Goal: Transaction & Acquisition: Purchase product/service

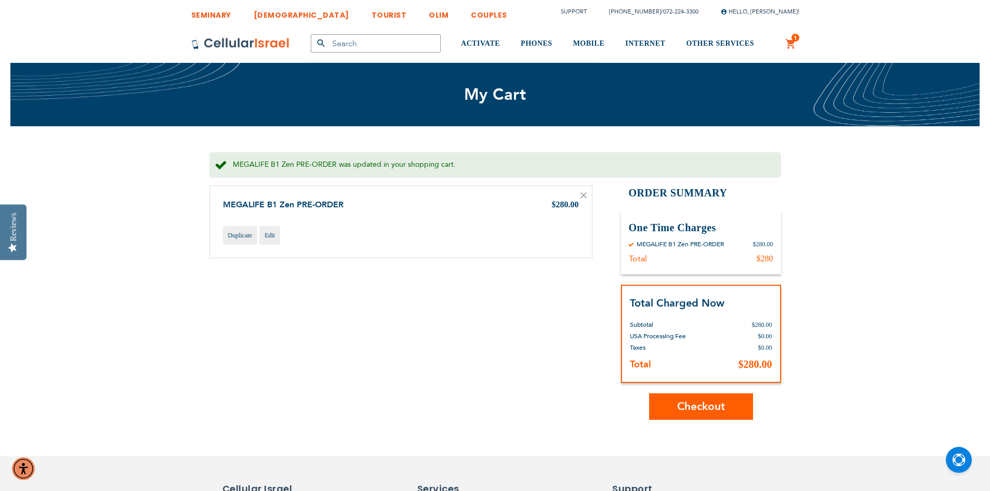
type input "[EMAIL_ADDRESS][DOMAIN_NAME]"
click at [720, 406] on span "Checkout" at bounding box center [701, 406] width 48 height 15
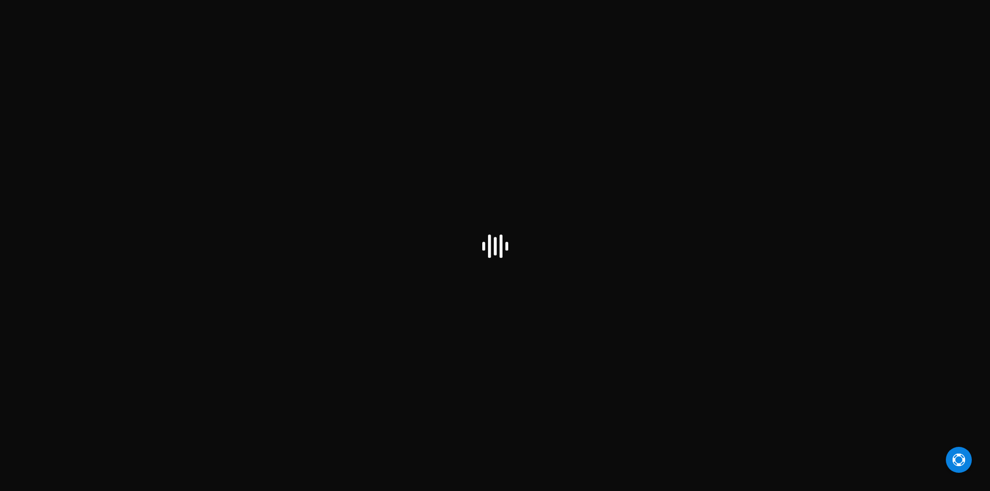
select select "US"
checkbox input "true"
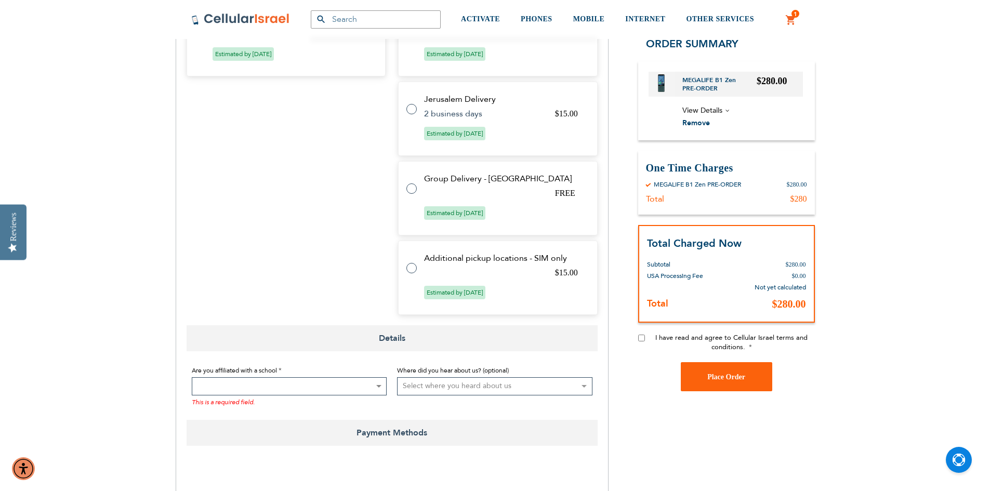
scroll to position [520, 0]
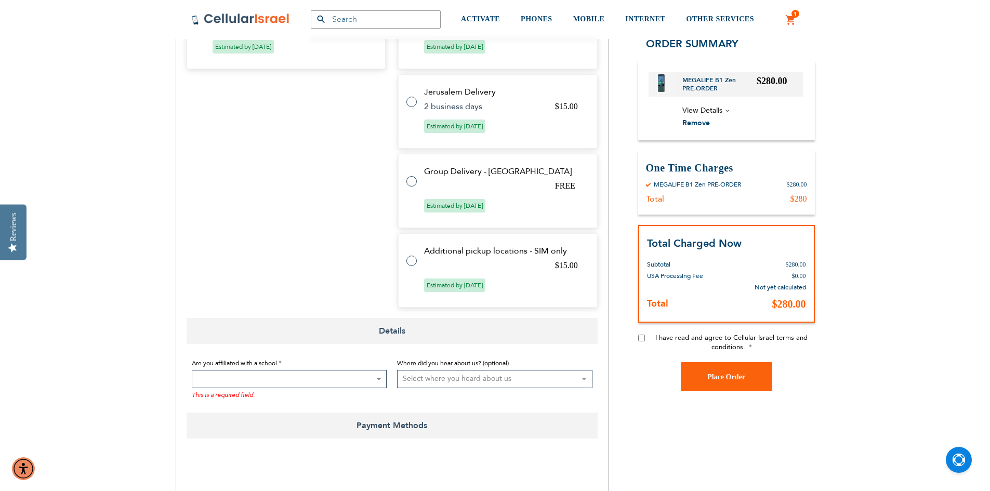
type input "[EMAIL_ADDRESS][DOMAIN_NAME]"
click at [406, 175] on label at bounding box center [416, 175] width 21 height 0
radio input "true"
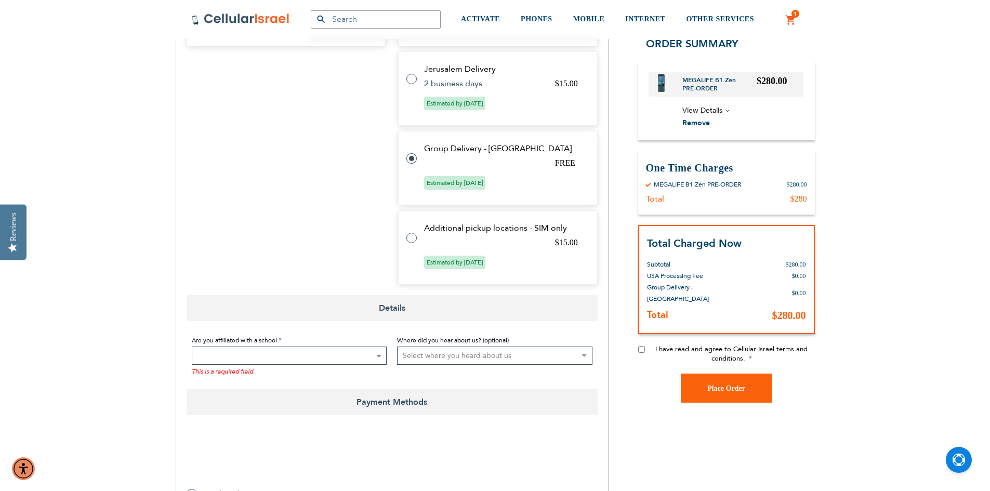
scroll to position [497, 0]
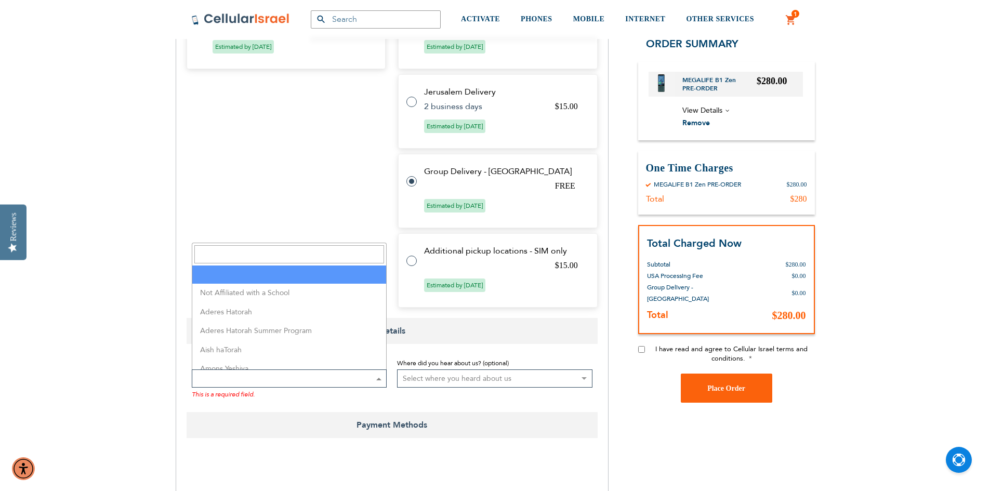
click at [259, 380] on span at bounding box center [289, 378] width 195 height 18
click at [306, 254] on input "Search" at bounding box center [289, 254] width 190 height 18
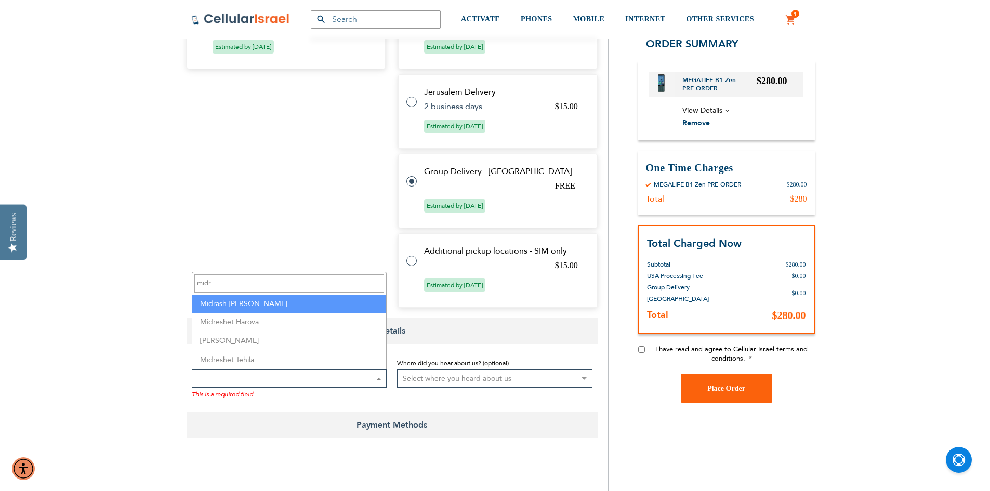
type input "midr"
select select "94"
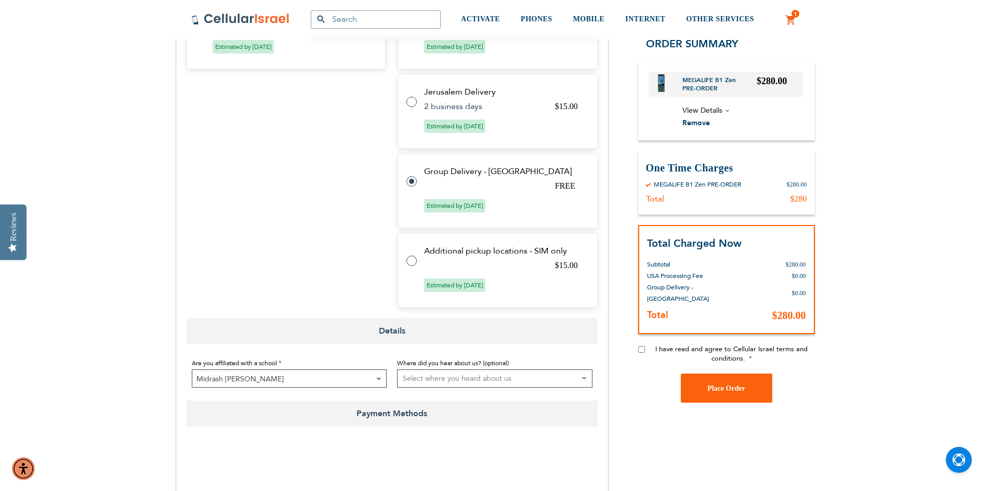
scroll to position [705, 0]
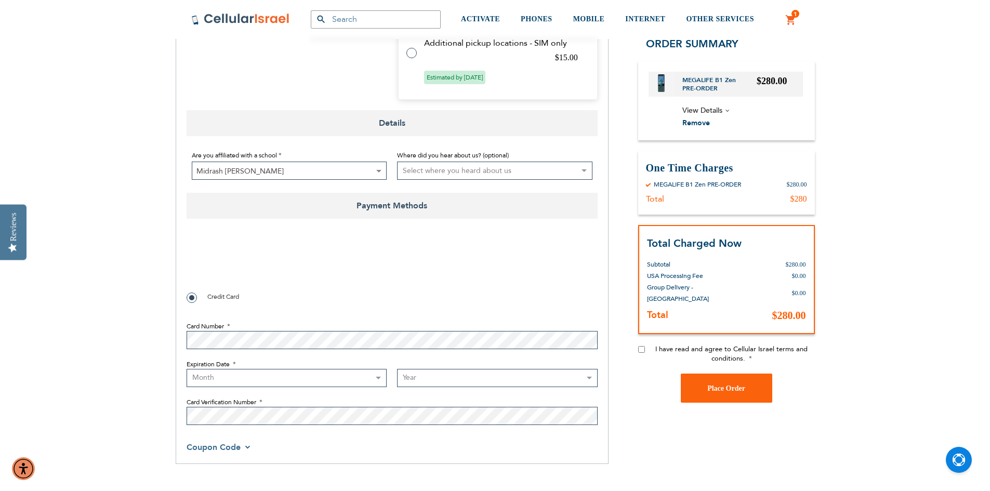
checkbox input "true"
click at [641, 346] on input "I have read and agree to Cellular Israel terms and conditions." at bounding box center [641, 349] width 7 height 7
checkbox input "true"
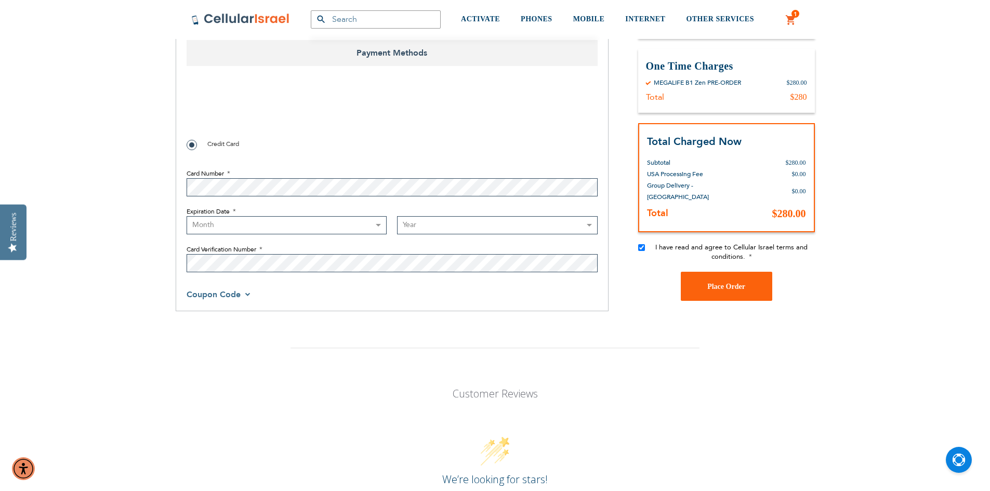
scroll to position [860, 0]
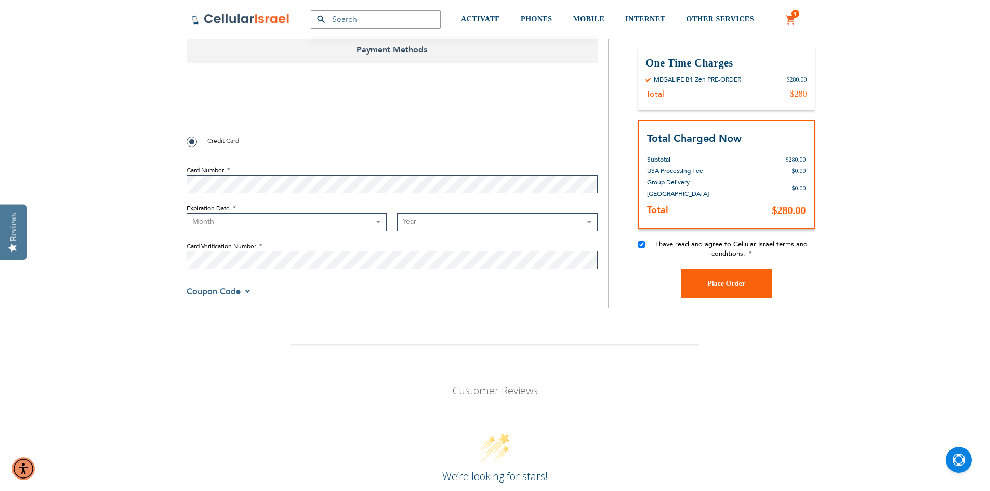
click at [326, 217] on select "Month 01 - January 02 - February 03 - March 04 - April 05 - May 06 - June 07 - …" at bounding box center [287, 222] width 201 height 18
select select "3"
click at [187, 213] on select "Month 01 - January 02 - February 03 - March 04 - April 05 - May 06 - June 07 - …" at bounding box center [287, 222] width 201 height 18
click at [446, 224] on select "Year 2025 2026 2027 2028 2029 2030 2031 2032 2033 2034 2035 2036 2037 2038 2039…" at bounding box center [497, 222] width 201 height 18
select select "2027"
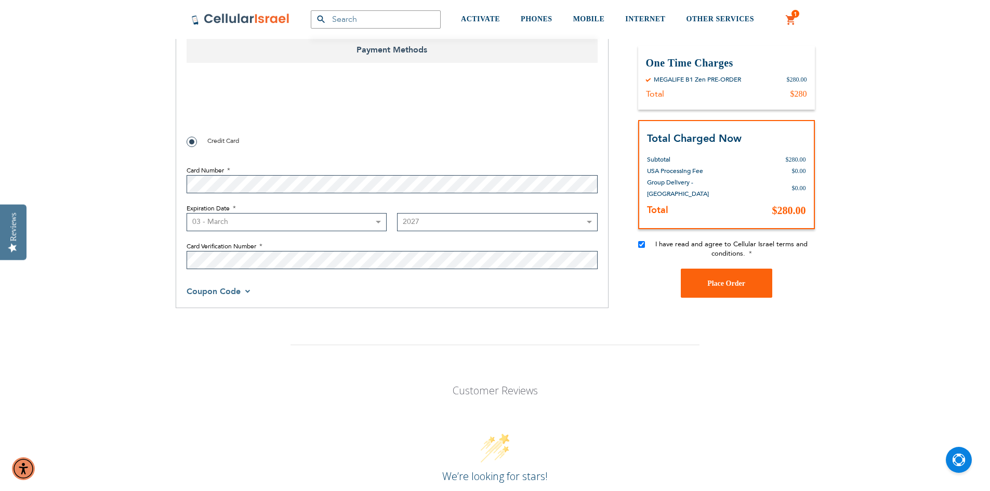
click at [397, 213] on select "Year 2025 2026 2027 2028 2029 2030 2031 2032 2033 2034 2035 2036 2037 2038 2039…" at bounding box center [497, 222] width 201 height 18
click at [165, 168] on div "SEMINARY YESHIVA TOURIST OLIM COUPLES Support (718) 289-0195 / 072-224-3300 Hel…" at bounding box center [495, 104] width 990 height 1929
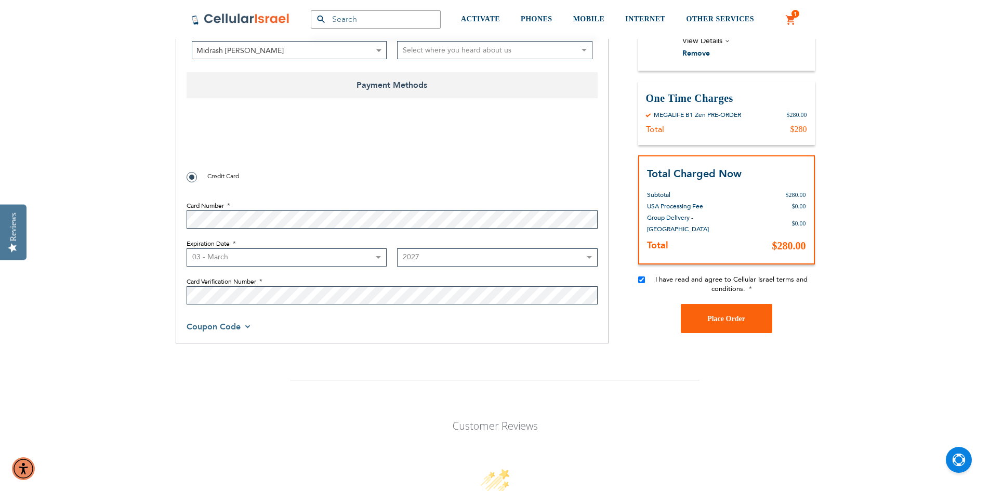
scroll to position [808, 0]
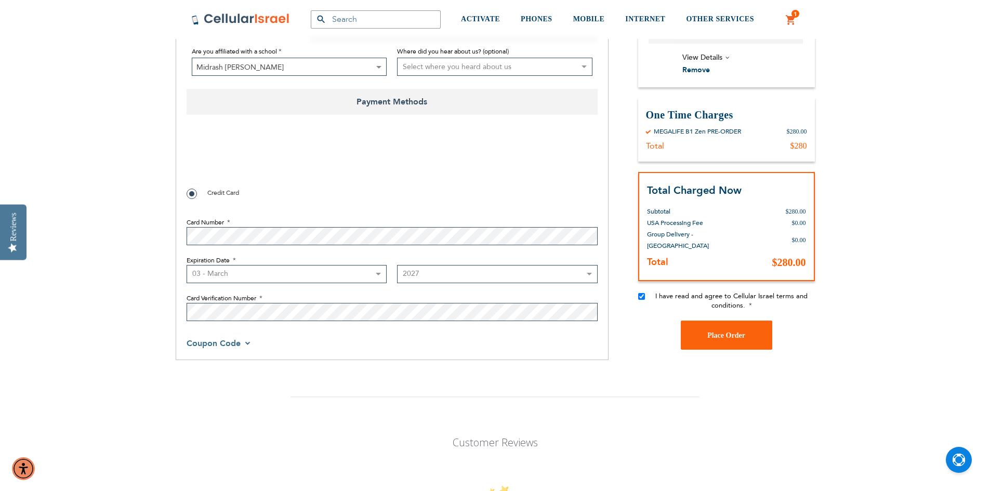
checkbox input "true"
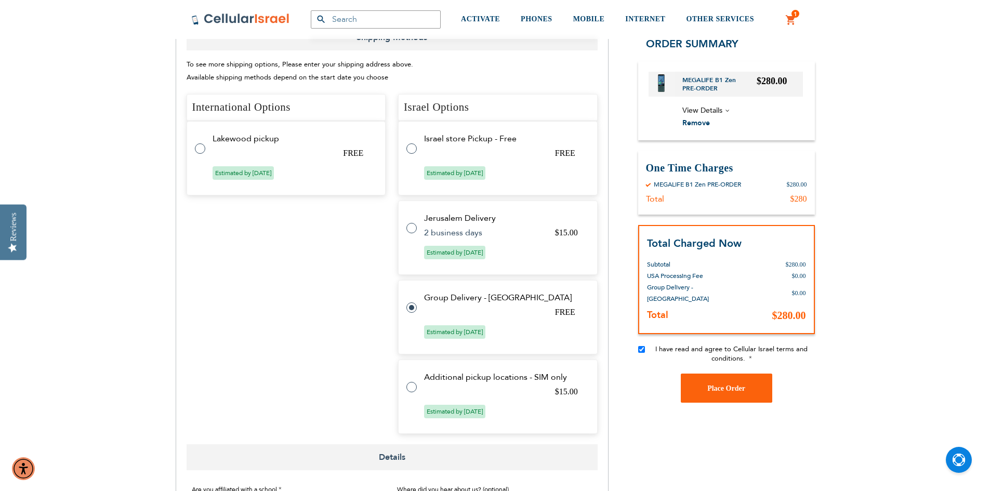
scroll to position [341, 0]
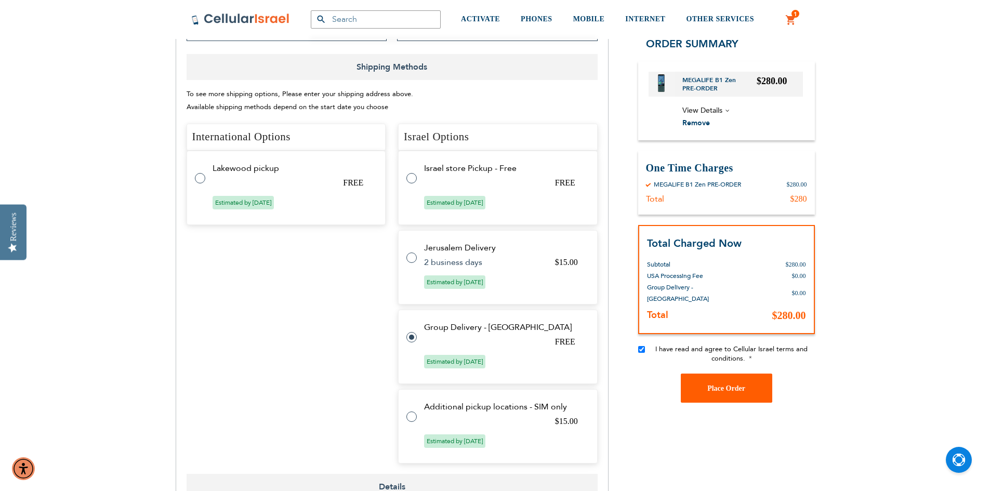
click at [734, 380] on button "Place Order" at bounding box center [726, 388] width 91 height 29
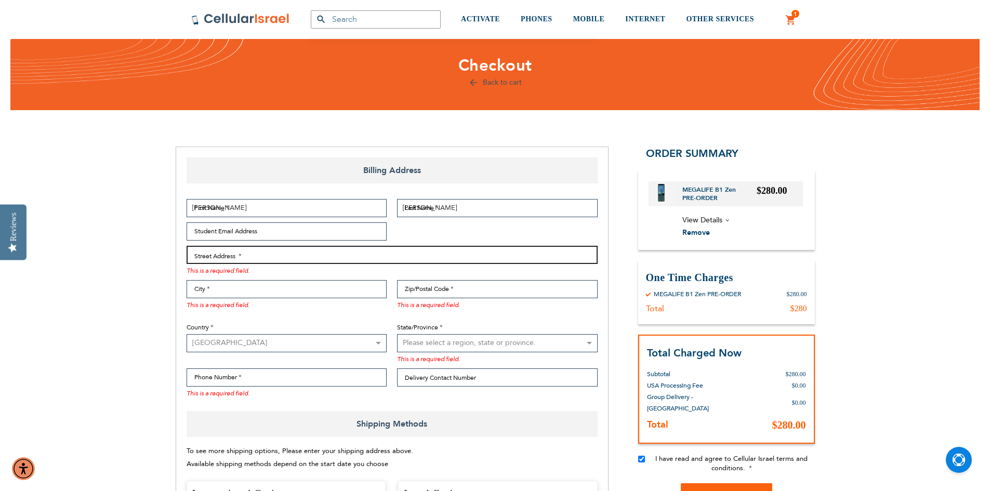
click at [396, 258] on input "Street Address: Line 1" at bounding box center [392, 255] width 411 height 18
type input "1866 ocean ave Apt 7c"
type input "[EMAIL_ADDRESS][DOMAIN_NAME]"
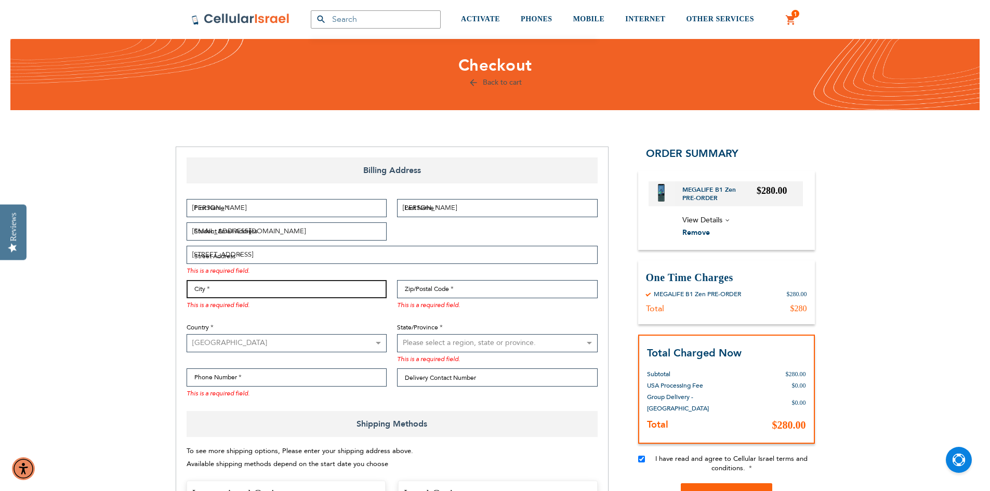
type input "brooklyn"
type input "11230"
select select "43"
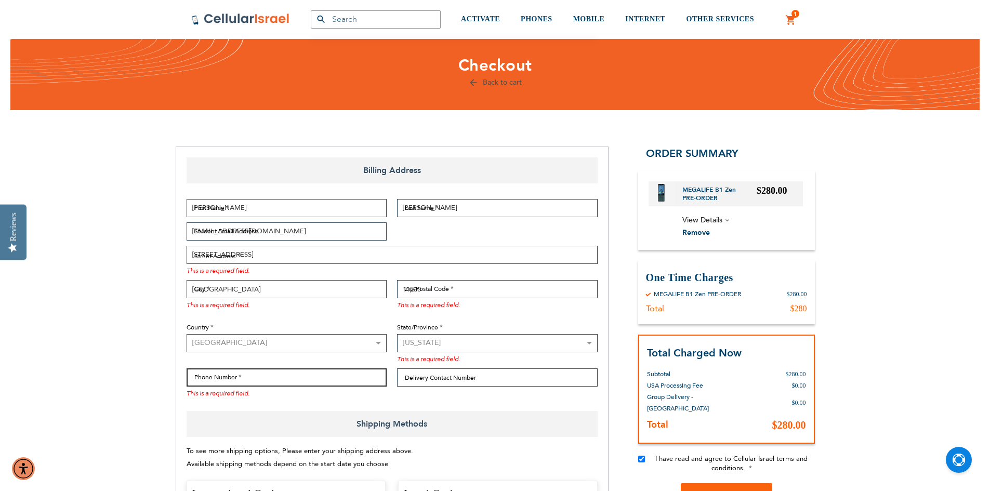
type input "3478613257"
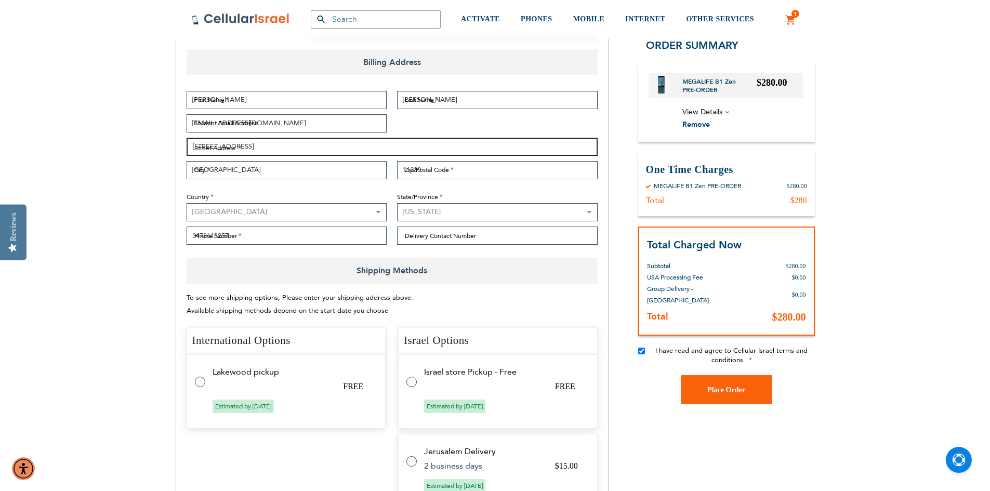
scroll to position [133, 0]
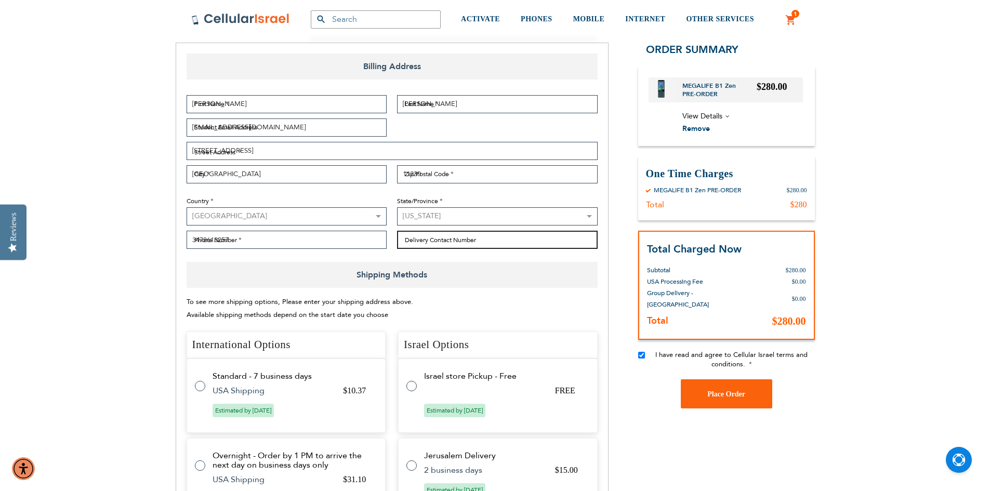
click at [531, 245] on input "Delivery Contact Number" at bounding box center [497, 240] width 201 height 18
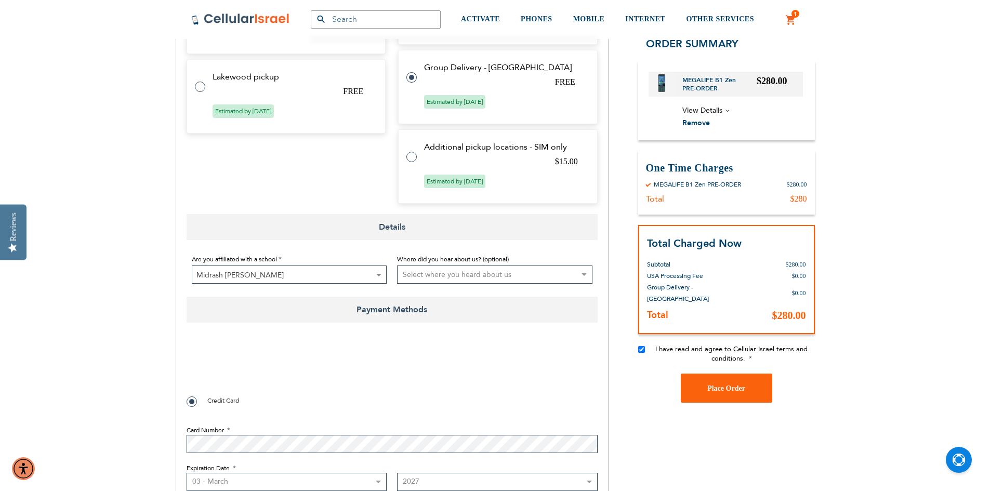
scroll to position [912, 0]
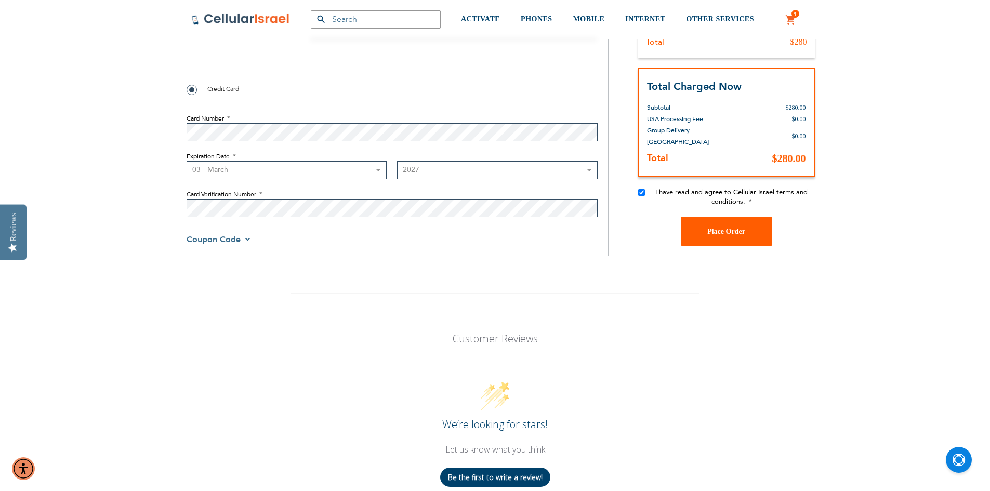
type input "9293269900"
click at [732, 235] on button "Place Order" at bounding box center [726, 231] width 91 height 29
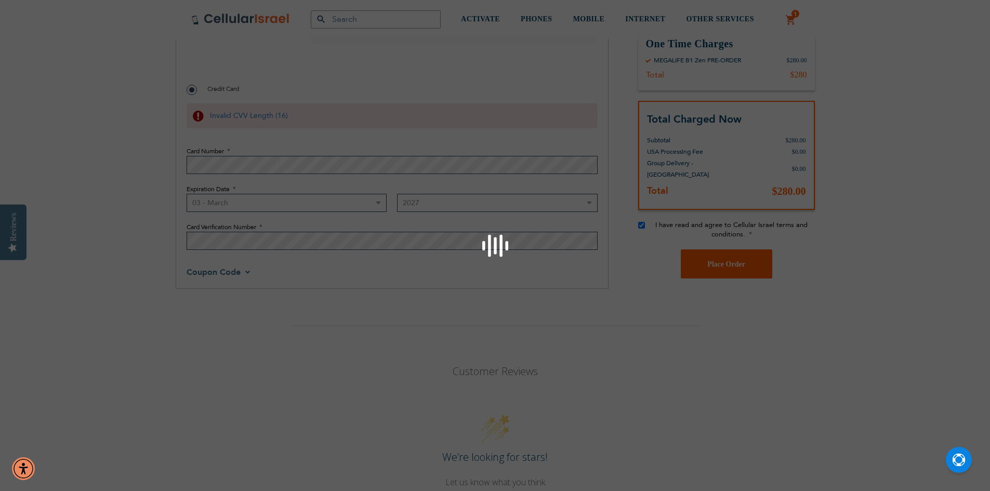
scroll to position [770, 0]
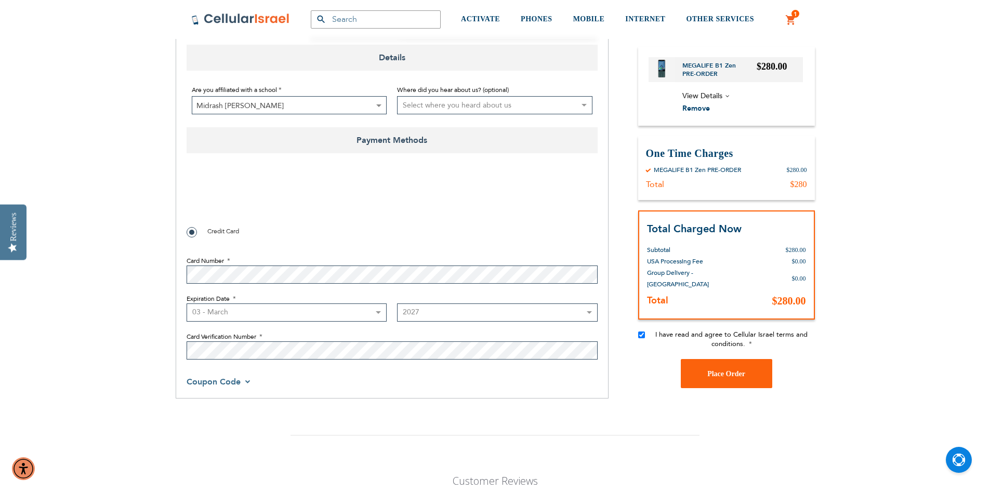
click at [119, 345] on div "SEMINARY YESHIVA TOURIST OLIM COUPLES Support (718) 289-0195 / 072-224-3300 Hel…" at bounding box center [495, 194] width 990 height 1929
click at [715, 376] on span "Place Order" at bounding box center [726, 373] width 38 height 8
